Goal: Browse casually

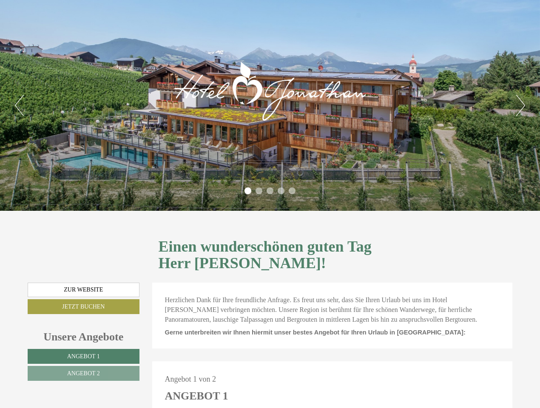
click at [270, 204] on div "Previous Next 1 2 3 4 5" at bounding box center [270, 105] width 540 height 211
click at [19, 105] on button "Previous" at bounding box center [19, 105] width 9 height 21
click at [520, 105] on button "Next" at bounding box center [520, 105] width 9 height 21
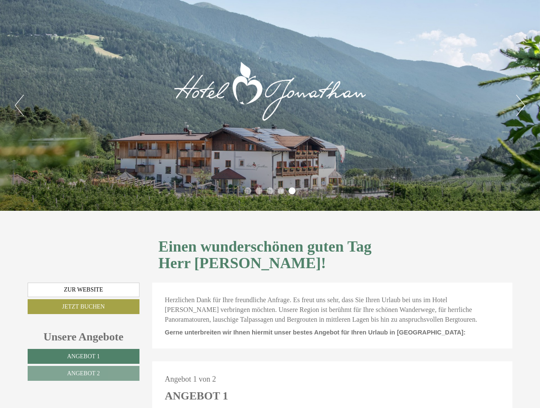
click at [248, 191] on li "1" at bounding box center [247, 190] width 7 height 7
click at [259, 191] on li "2" at bounding box center [258, 190] width 7 height 7
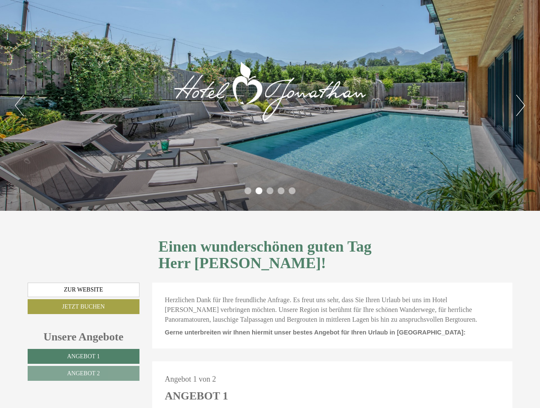
click at [270, 191] on li "3" at bounding box center [270, 190] width 7 height 7
click at [281, 191] on li "4" at bounding box center [281, 190] width 7 height 7
click at [292, 191] on li "5" at bounding box center [292, 190] width 7 height 7
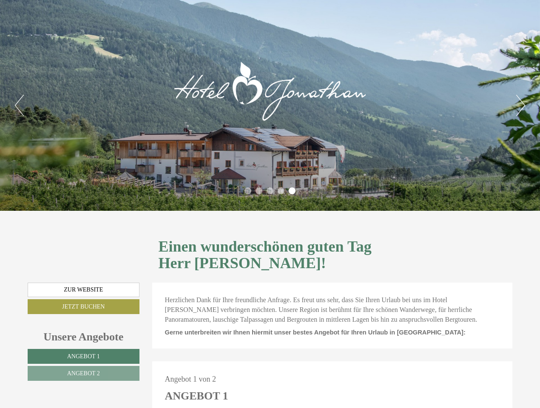
click at [83, 353] on span "Angebot 1" at bounding box center [83, 356] width 33 height 6
